Goal: Information Seeking & Learning: Learn about a topic

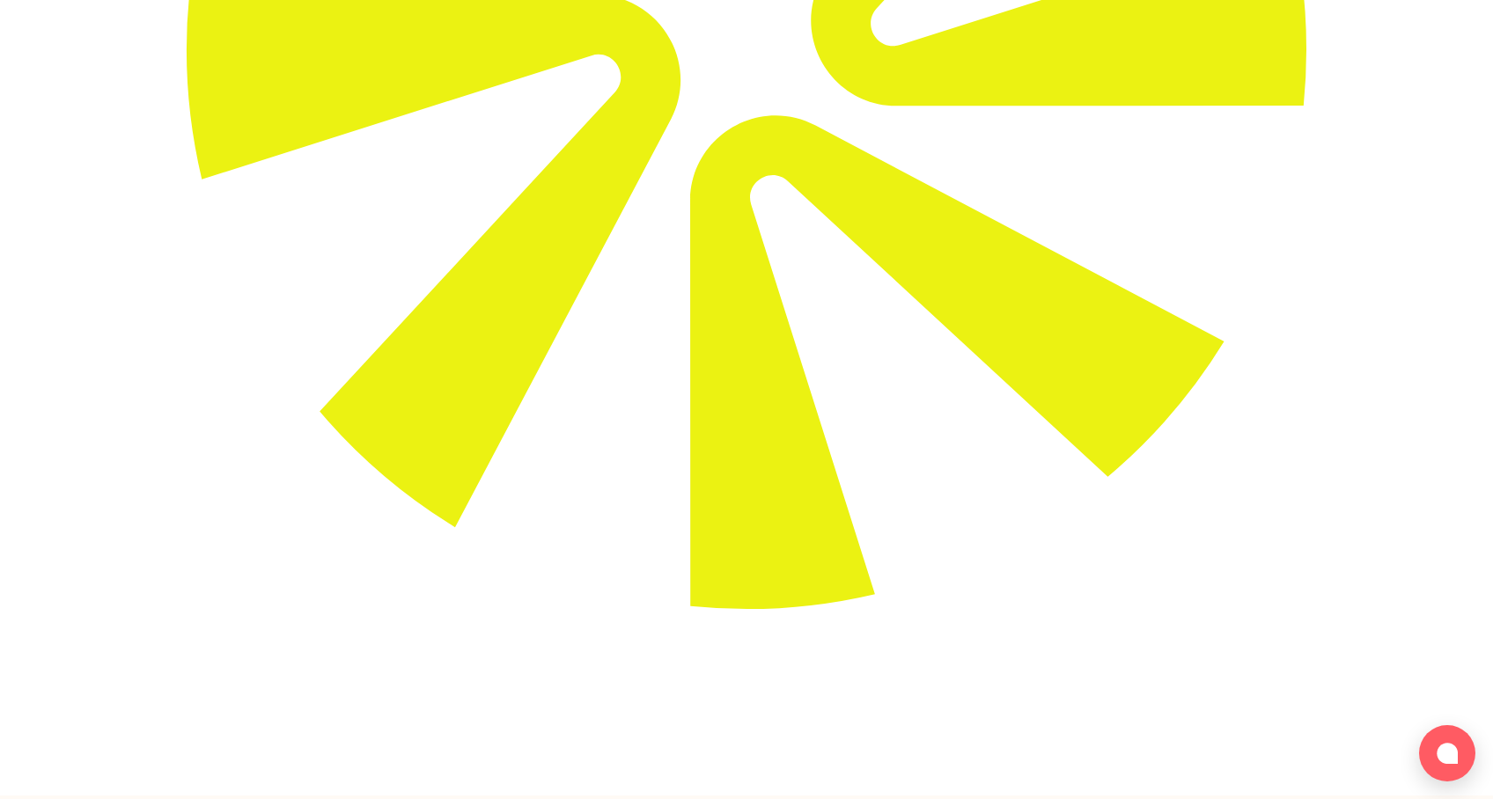
scroll to position [937, 0]
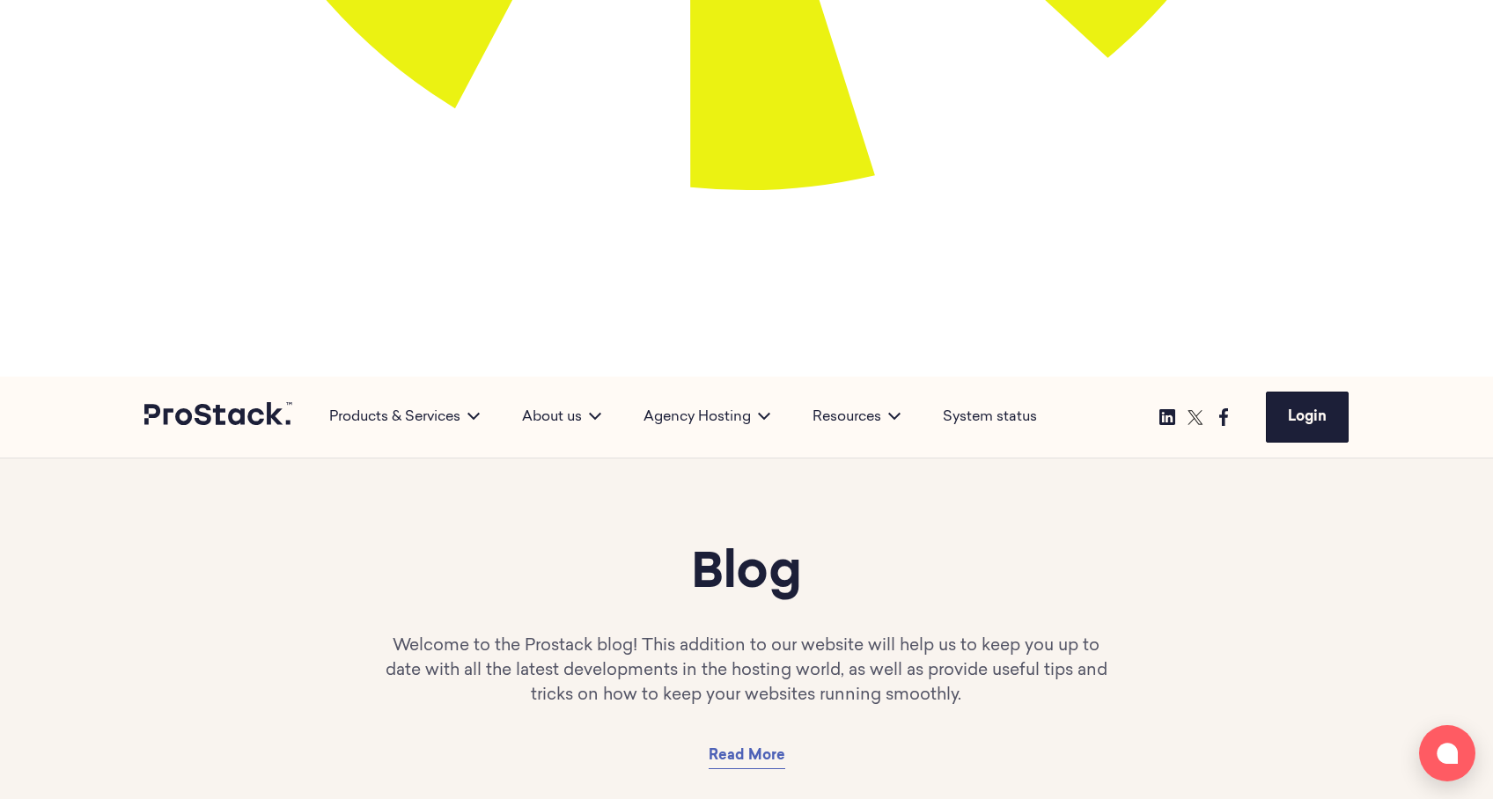
scroll to position [1070, 0]
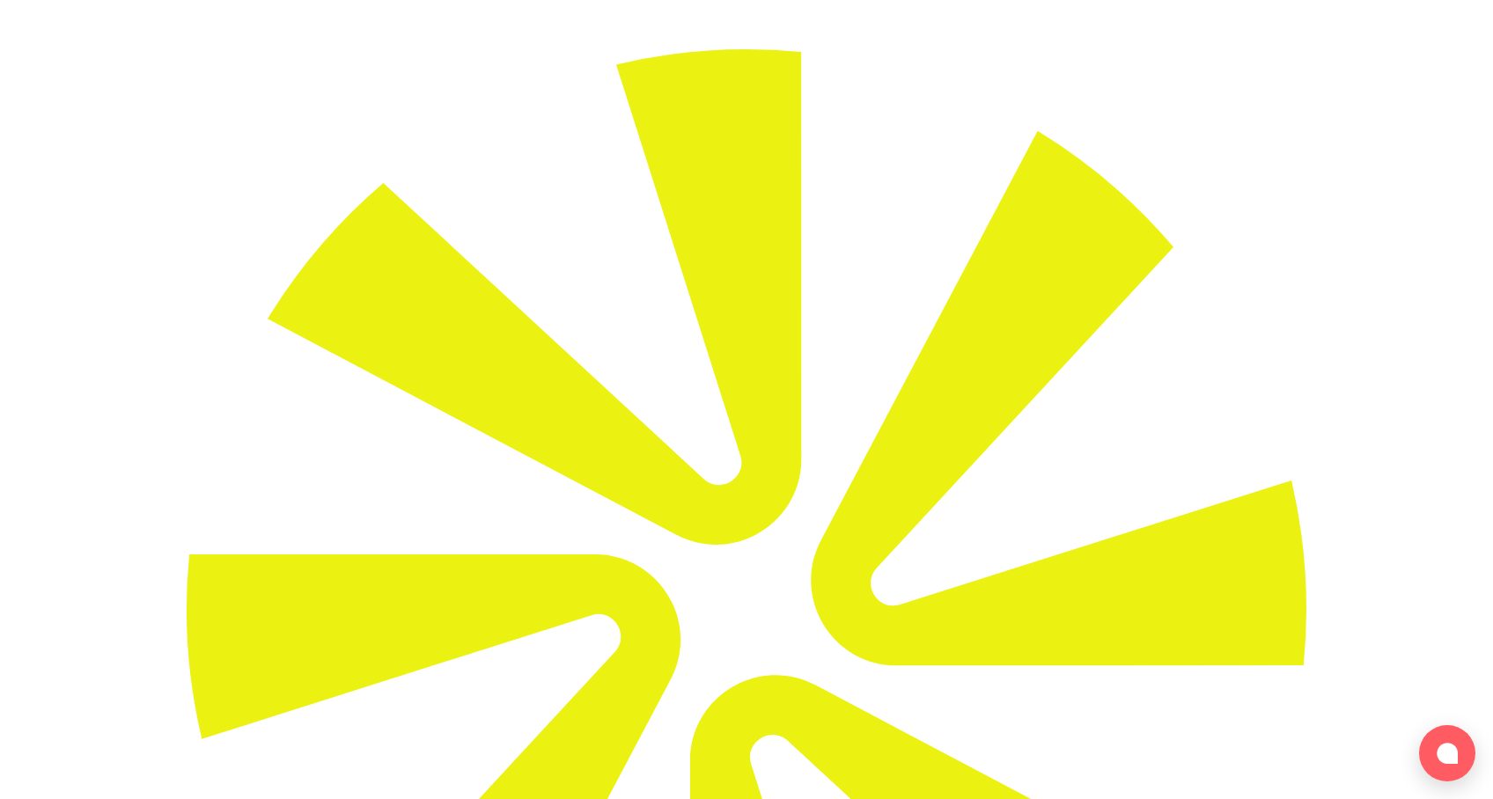
scroll to position [154, 0]
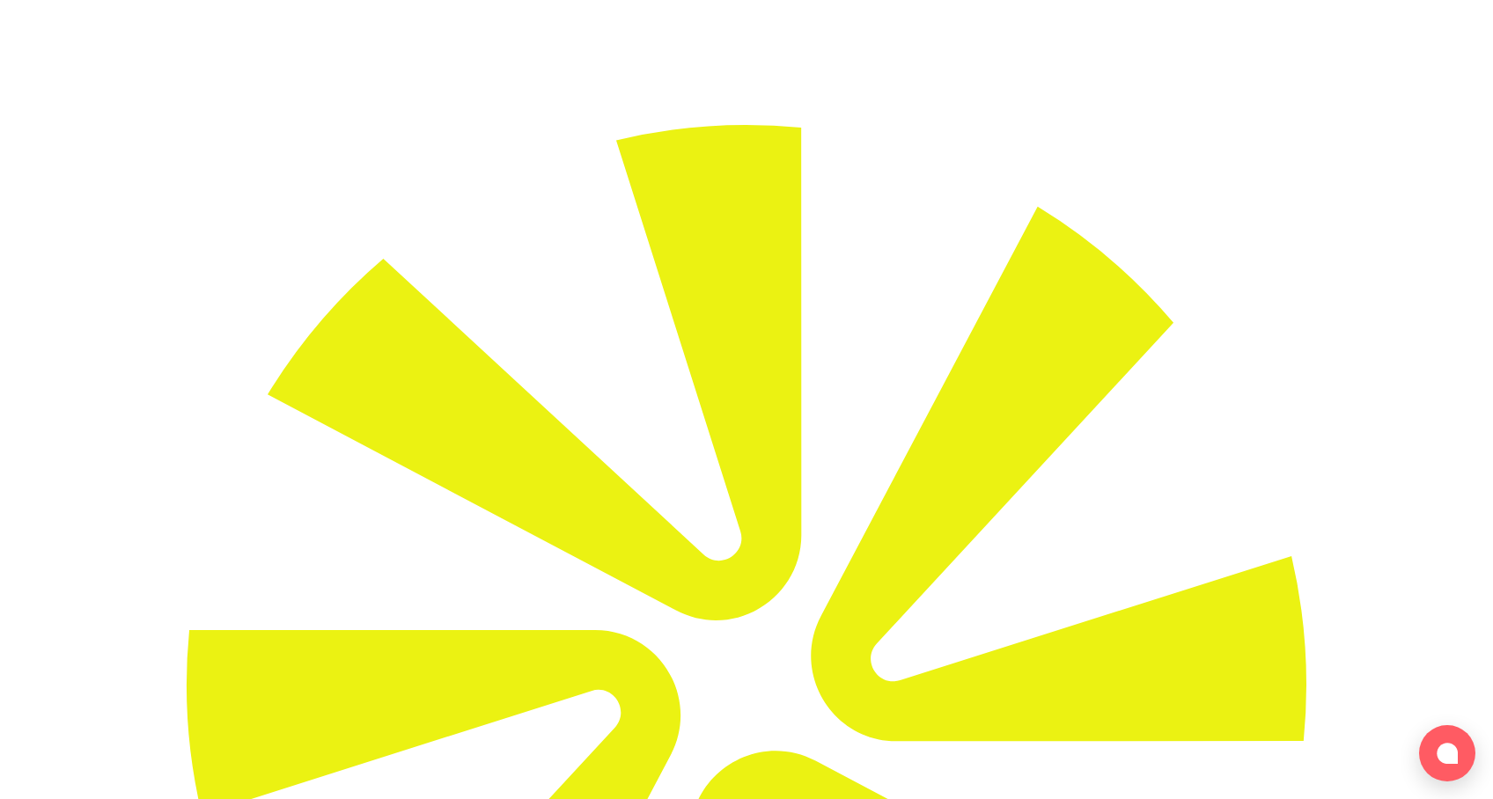
scroll to position [136, 0]
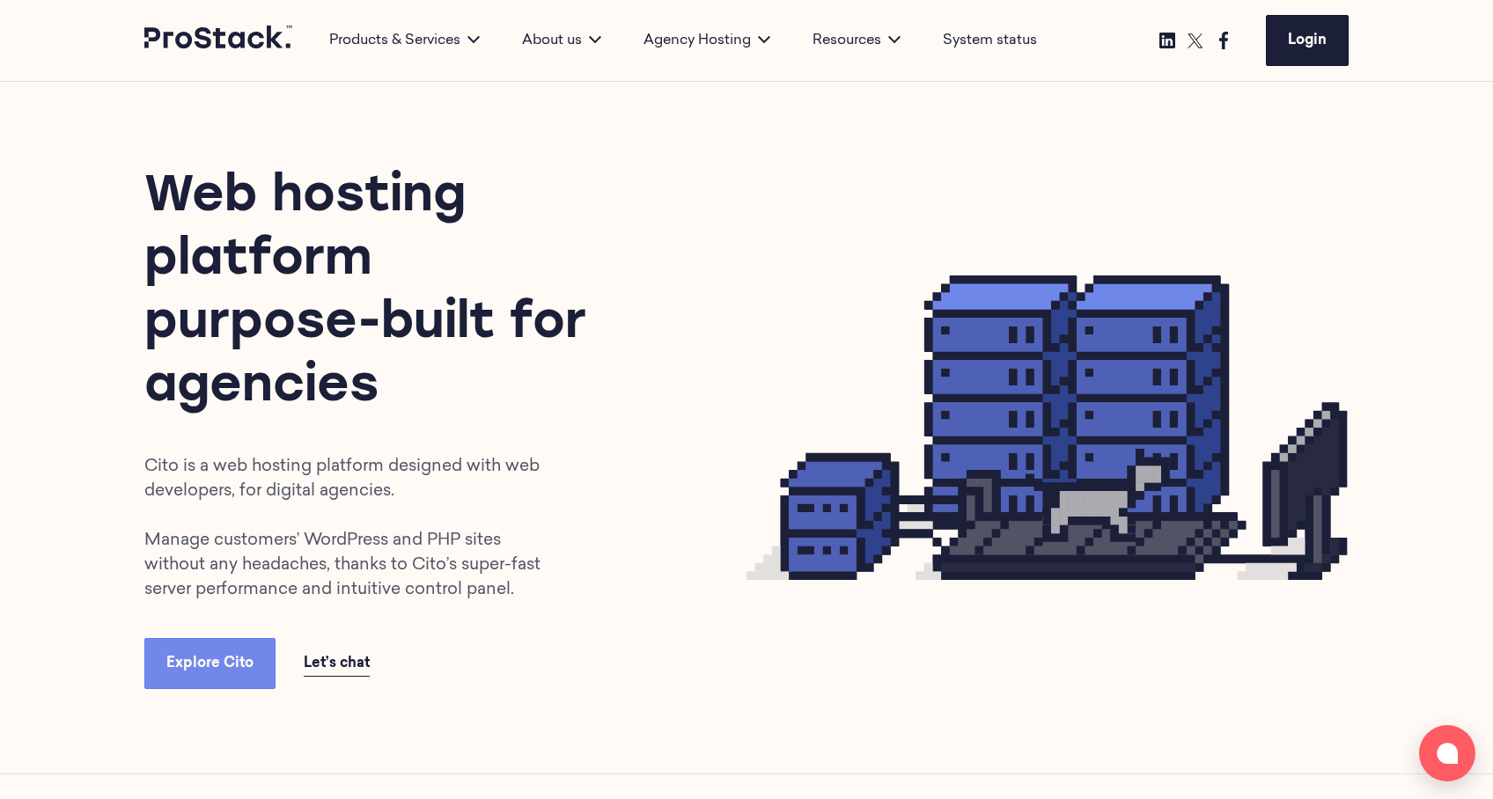
click at [688, 211] on link "Cito - Agency Hosting Platform" at bounding box center [695, 220] width 121 height 33
